Goal: Task Accomplishment & Management: Manage account settings

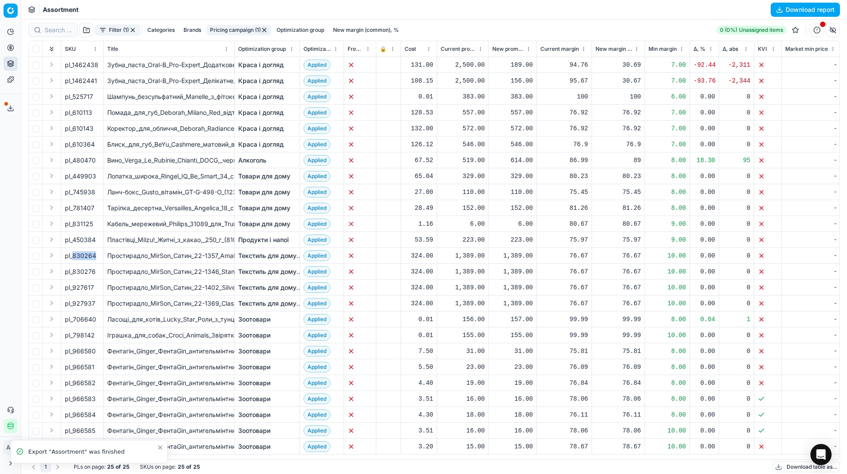
scroll to position [2, 0]
click at [270, 68] on link "Краса і догляд" at bounding box center [260, 64] width 45 height 9
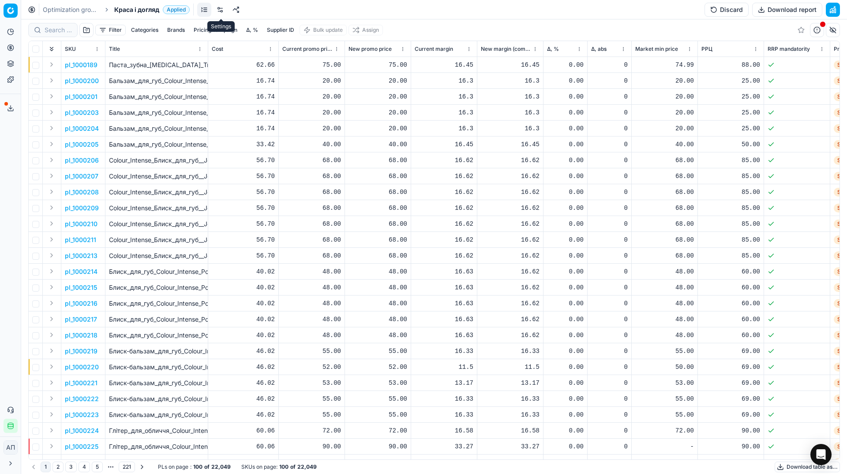
click at [218, 10] on link at bounding box center [220, 10] width 14 height 14
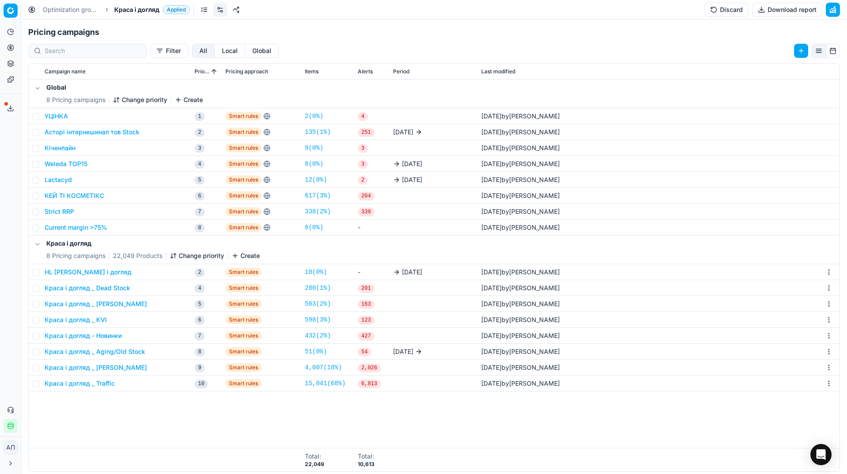
scroll to position [160, 0]
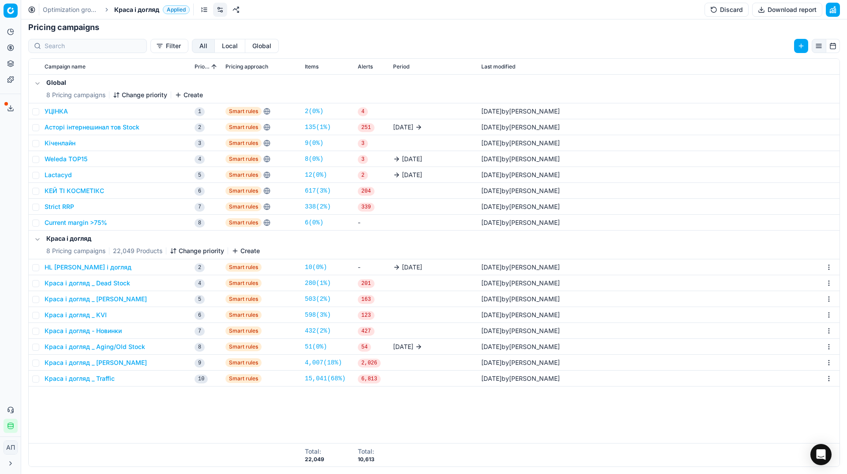
click at [77, 267] on button "HL Краса і догляд" at bounding box center [88, 267] width 87 height 9
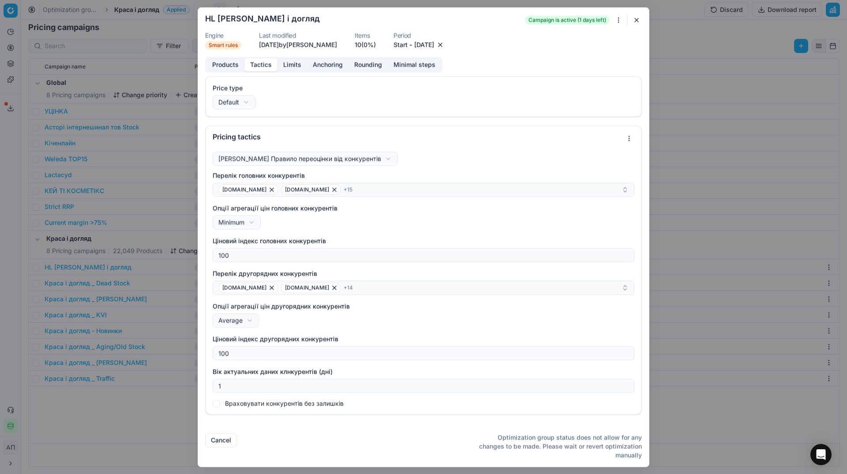
click at [256, 65] on button "Tactics" at bounding box center [260, 64] width 33 height 13
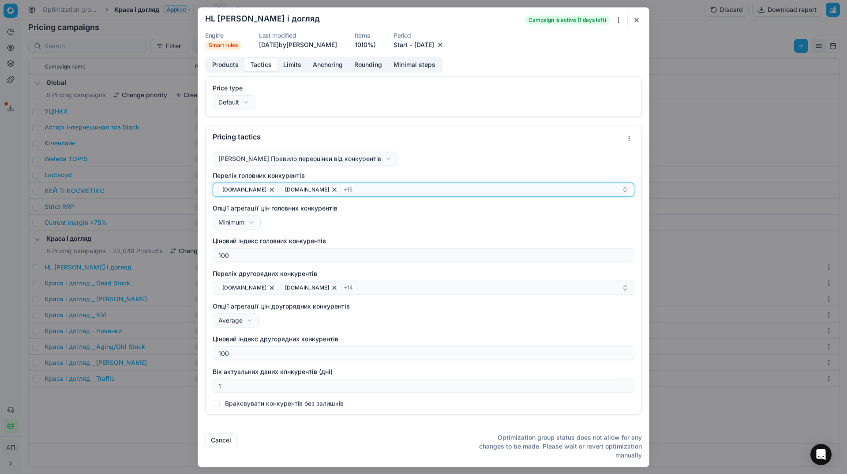
click at [377, 189] on div "auchan.ua auchan.zakaz.ua + 15" at bounding box center [419, 189] width 403 height 11
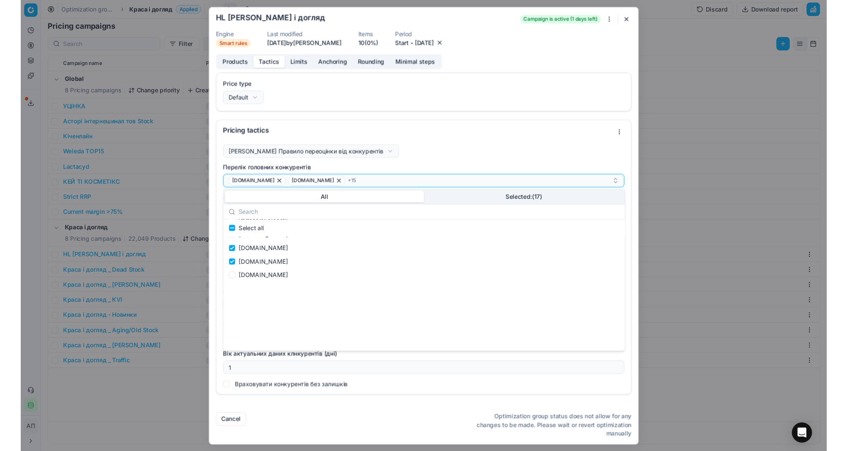
scroll to position [0, 0]
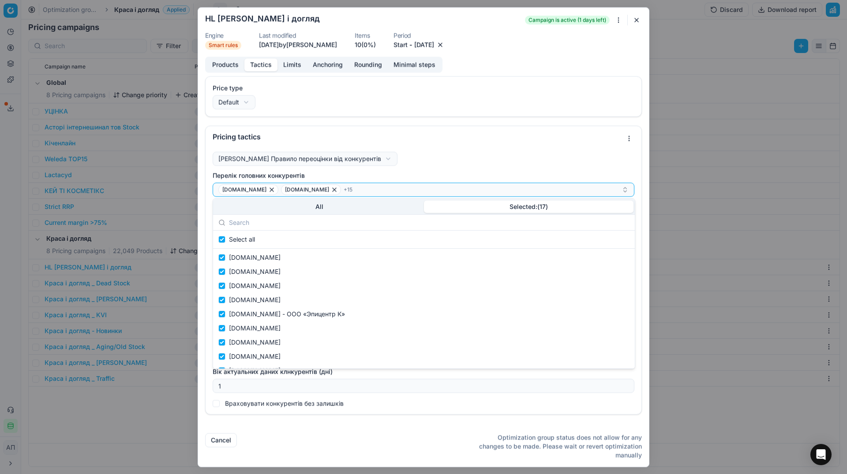
click at [532, 205] on button "Selected: ( 17 )" at bounding box center [529, 206] width 210 height 12
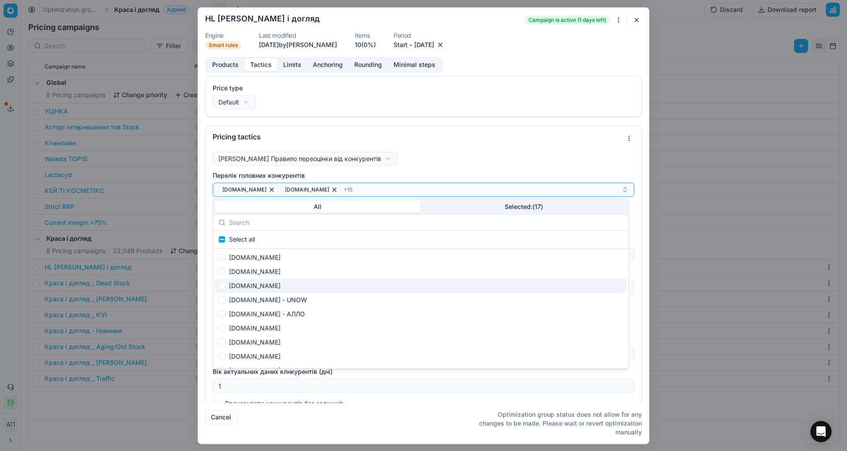
click at [344, 207] on button "All" at bounding box center [317, 206] width 207 height 12
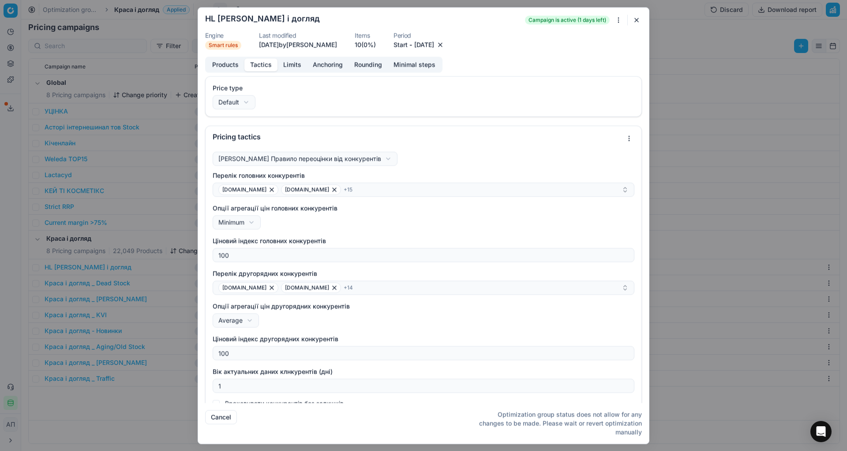
click at [634, 27] on form "We are saving PC settings. Please wait, it should take a few minutes HL Краса і…" at bounding box center [423, 226] width 451 height 436
click at [636, 22] on button "button" at bounding box center [637, 20] width 11 height 11
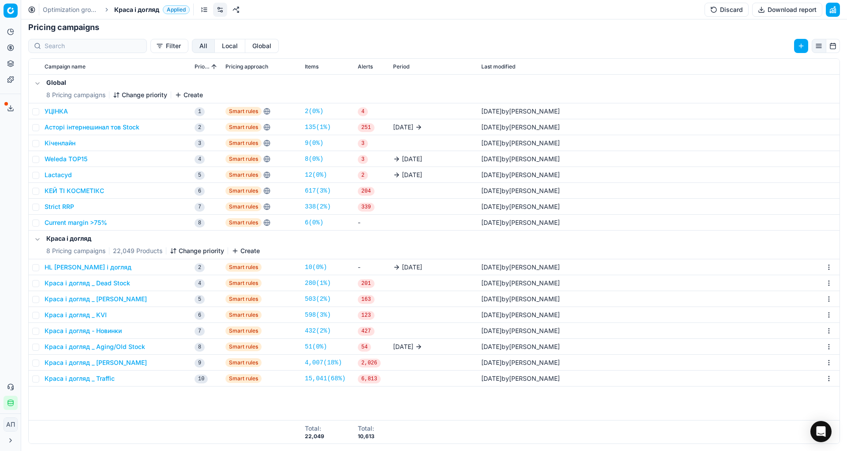
click at [98, 316] on button "Краса і догляд _ KVI" at bounding box center [76, 314] width 62 height 9
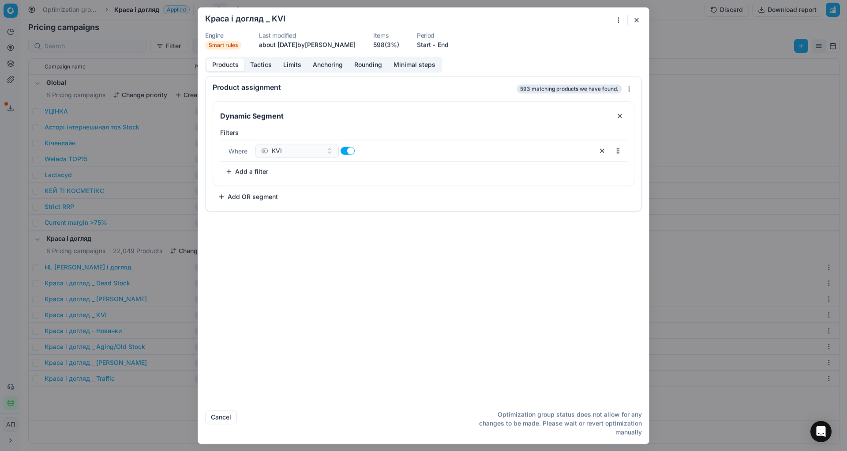
click at [265, 66] on button "Tactics" at bounding box center [260, 64] width 33 height 13
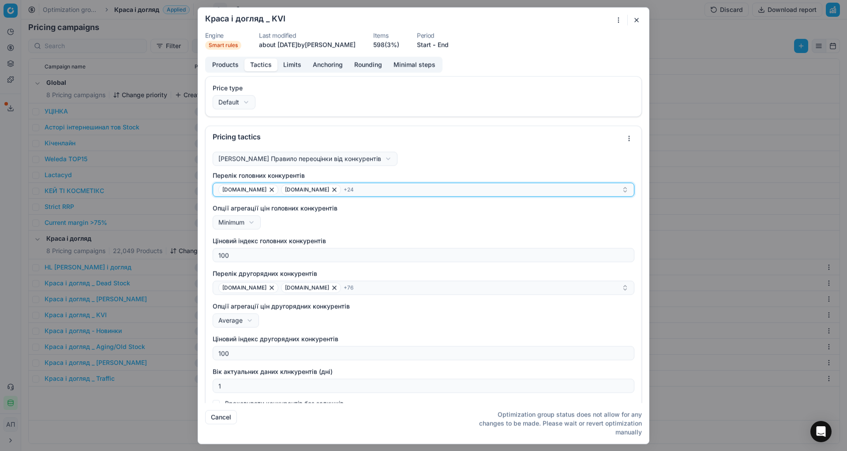
click at [357, 188] on div "add.ua apteka.net.ua + 24" at bounding box center [419, 189] width 403 height 11
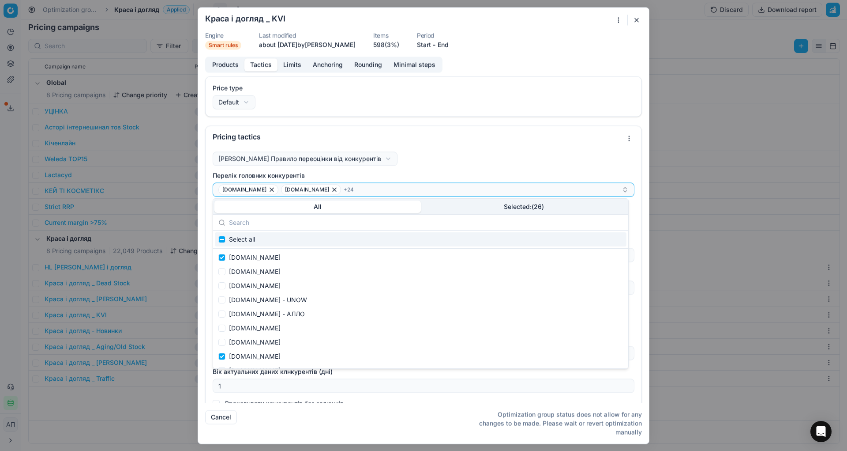
click at [493, 207] on button "Selected: ( 26 )" at bounding box center [524, 206] width 207 height 12
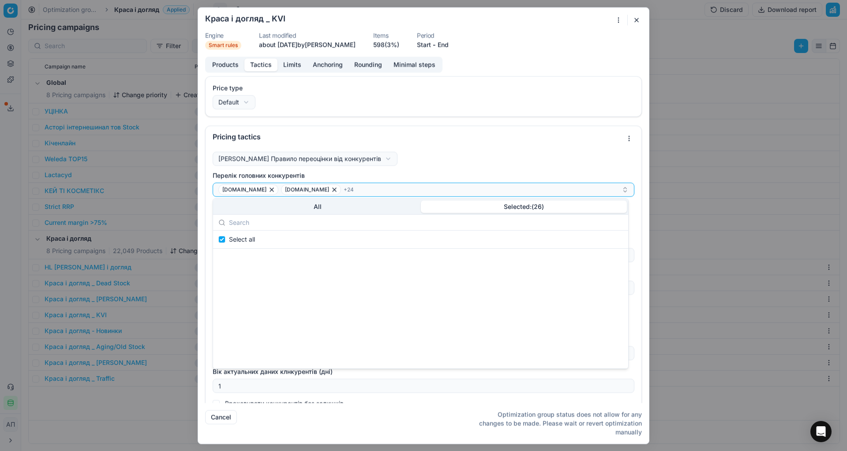
scroll to position [212, 0]
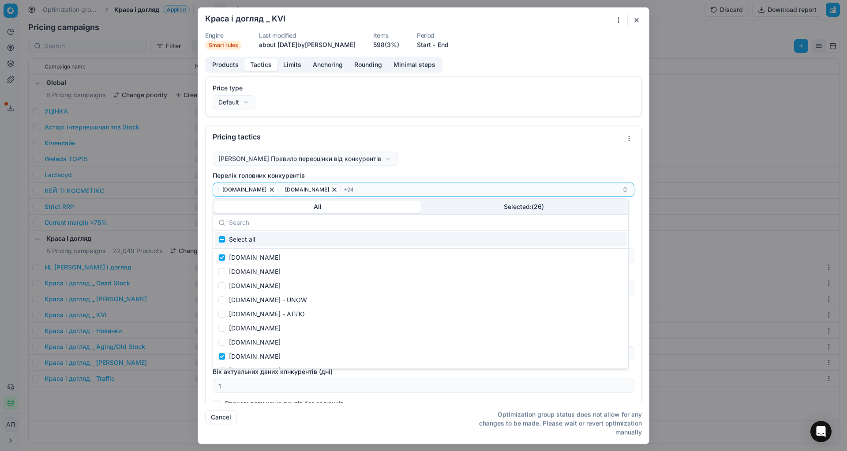
click at [357, 211] on button "All" at bounding box center [317, 206] width 207 height 12
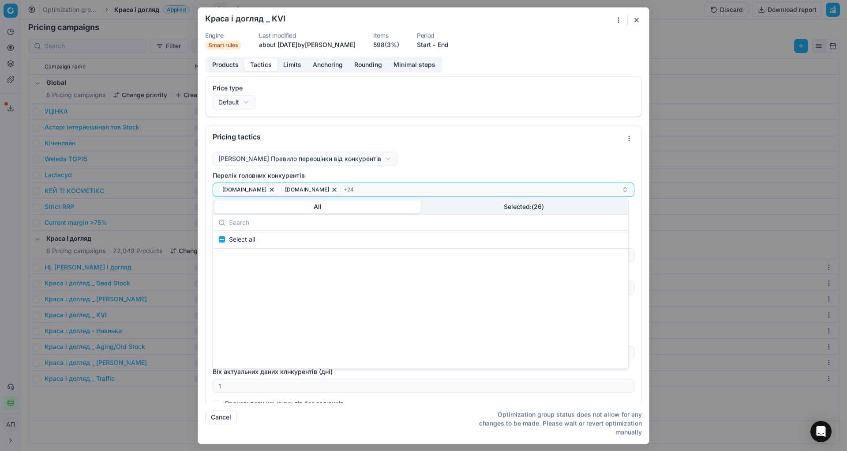
scroll to position [1215, 0]
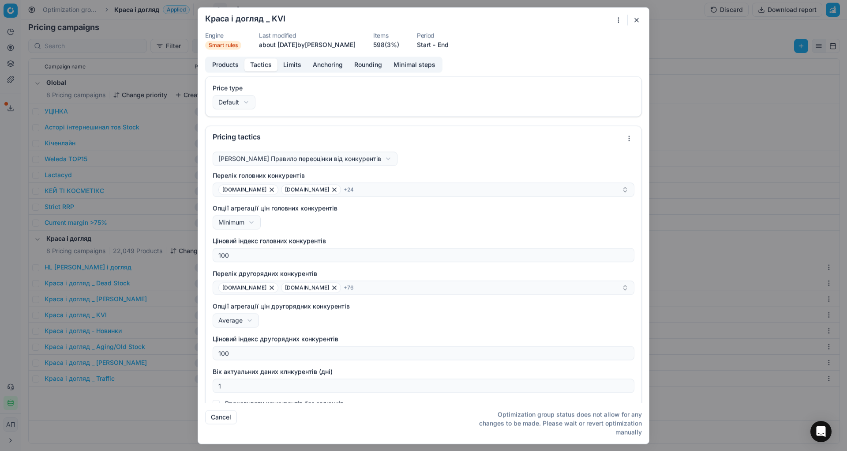
click at [440, 146] on div "Pricing tactics" at bounding box center [424, 137] width 436 height 22
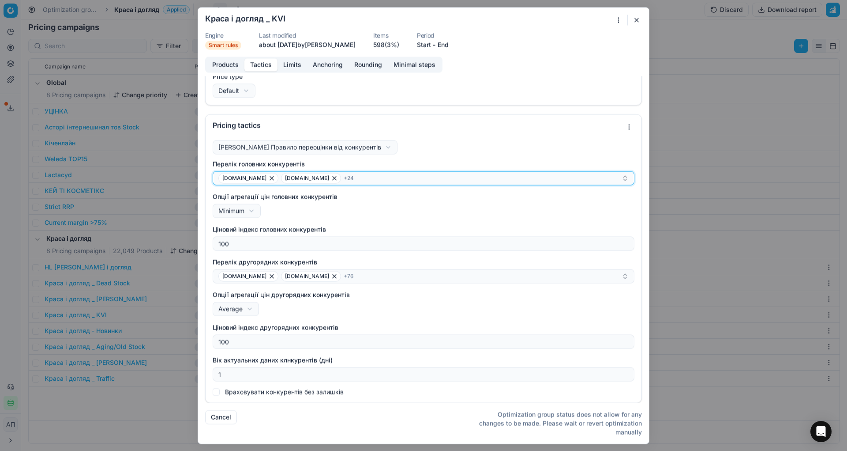
click at [482, 178] on div "add.ua apteka.net.ua + 24" at bounding box center [419, 178] width 403 height 11
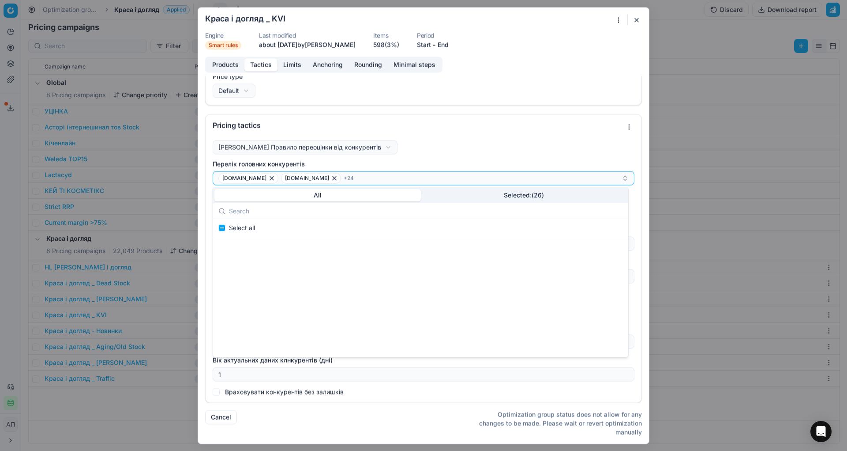
scroll to position [1215, 0]
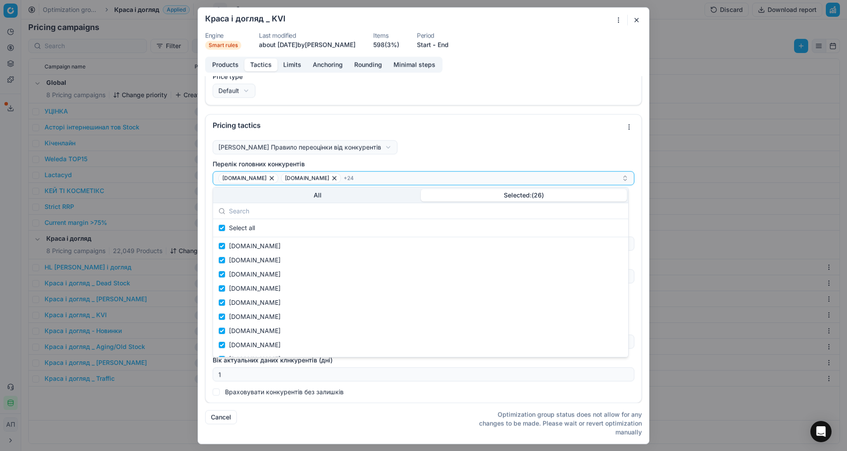
click at [480, 193] on button "Selected: ( 26 )" at bounding box center [524, 195] width 207 height 12
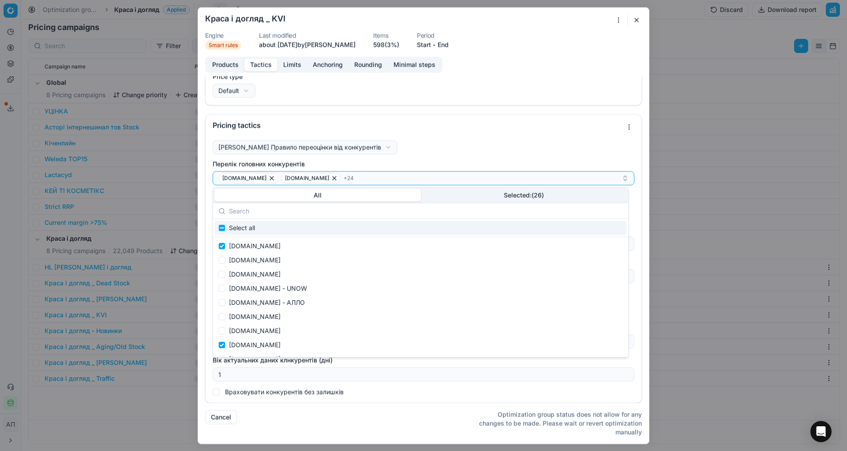
click at [381, 192] on button "All" at bounding box center [317, 195] width 207 height 12
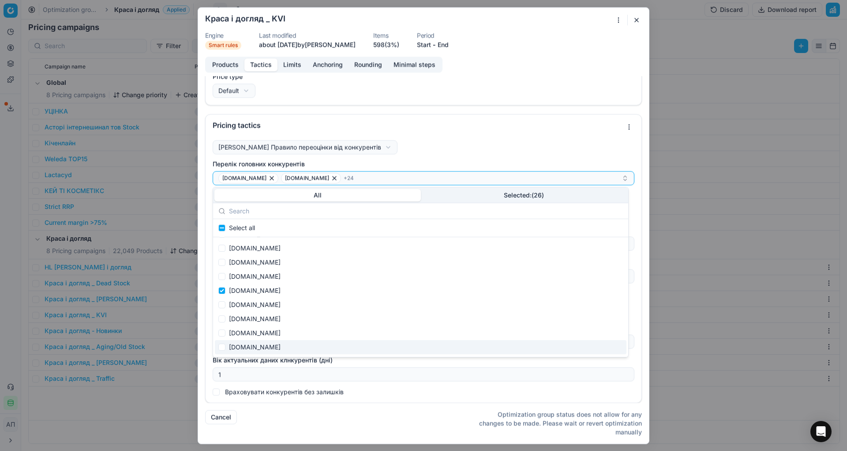
scroll to position [1215, 0]
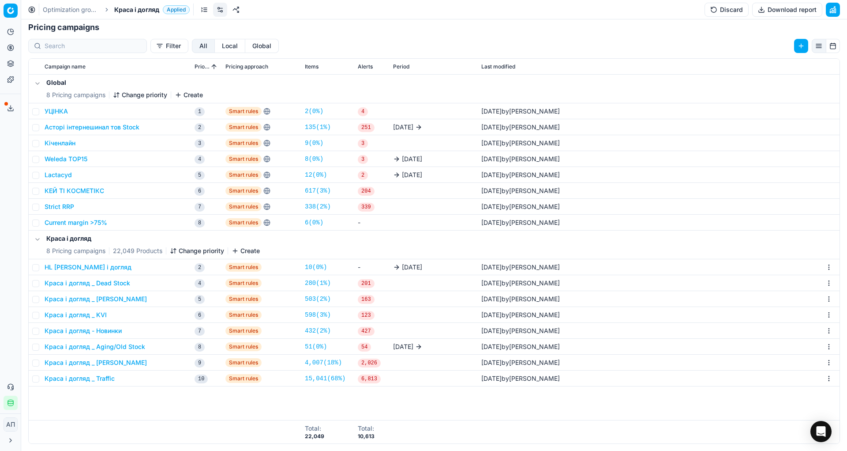
drag, startPoint x: 845, startPoint y: 153, endPoint x: 844, endPoint y: 203, distance: 49.9
click at [98, 313] on button "Краса і догляд _ KVI" at bounding box center [76, 314] width 62 height 9
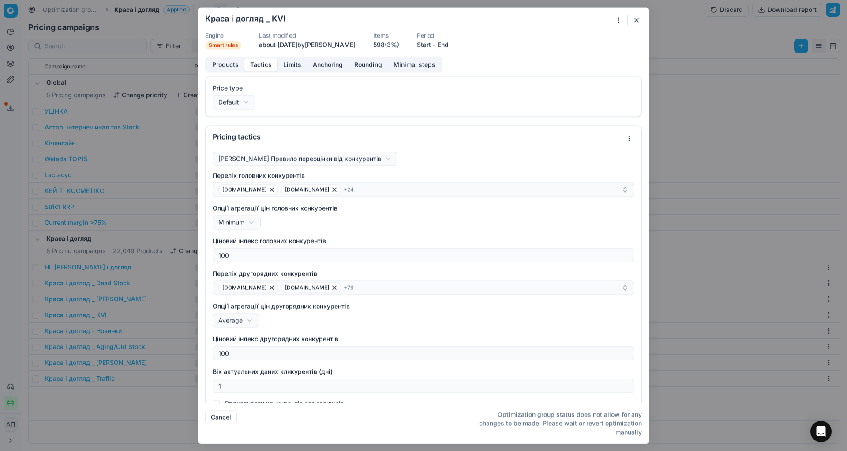
click at [263, 68] on button "Tactics" at bounding box center [260, 64] width 33 height 13
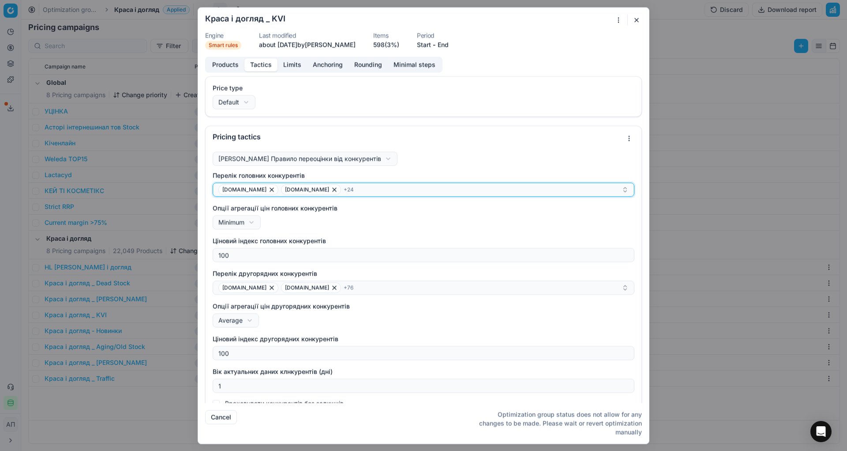
click at [340, 192] on div "add.ua apteka.net.ua + 24" at bounding box center [419, 189] width 403 height 11
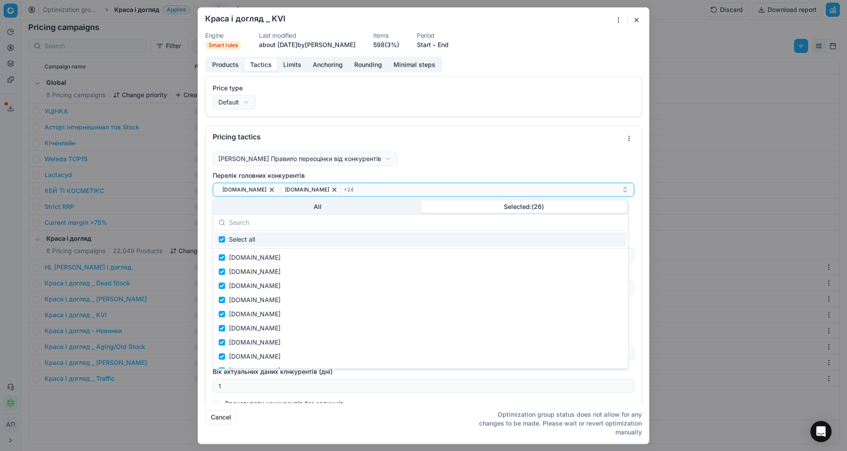
click at [503, 209] on button "Selected: ( 26 )" at bounding box center [524, 206] width 207 height 12
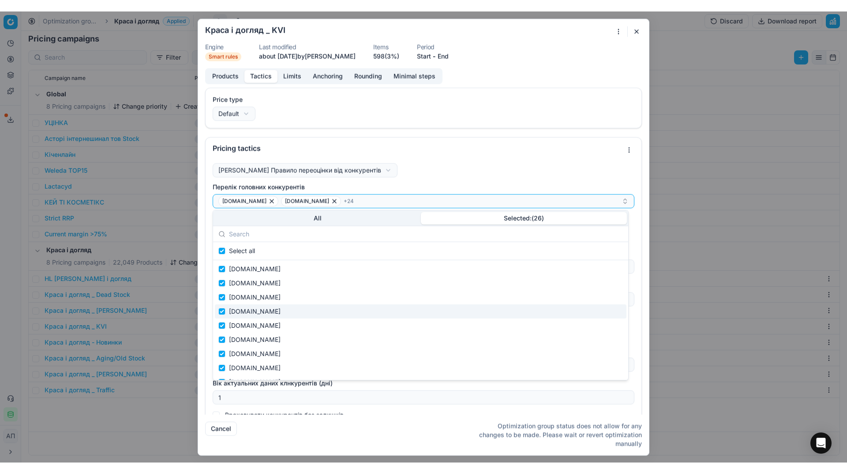
scroll to position [212, 0]
